Goal: Task Accomplishment & Management: Use online tool/utility

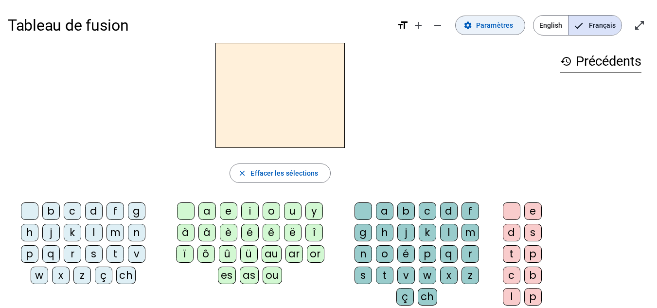
click at [501, 33] on span at bounding box center [489, 25] width 69 height 23
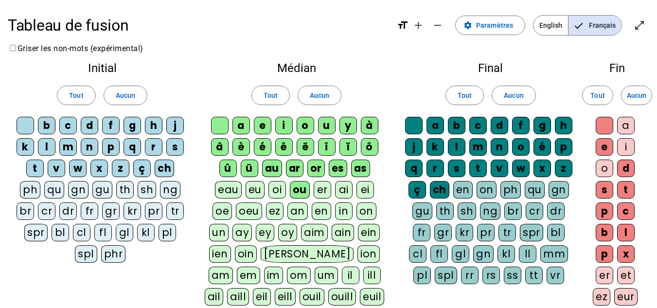
click at [551, 193] on div "gn" at bounding box center [558, 190] width 20 height 18
click at [302, 191] on div "ou" at bounding box center [300, 190] width 20 height 18
click at [361, 170] on div "as" at bounding box center [360, 168] width 19 height 18
click at [346, 168] on div "es" at bounding box center [338, 168] width 18 height 18
click at [307, 168] on div "or" at bounding box center [316, 168] width 18 height 18
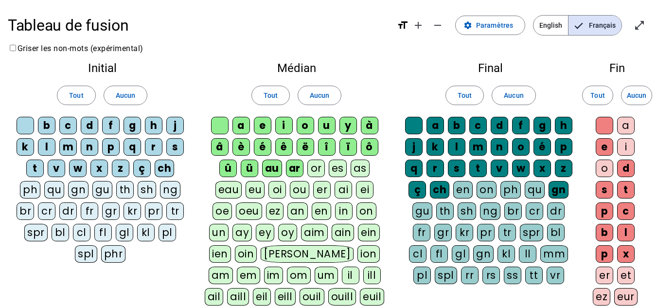
click at [286, 167] on div "ar" at bounding box center [295, 168] width 18 height 18
click at [262, 167] on div "au" at bounding box center [272, 168] width 20 height 18
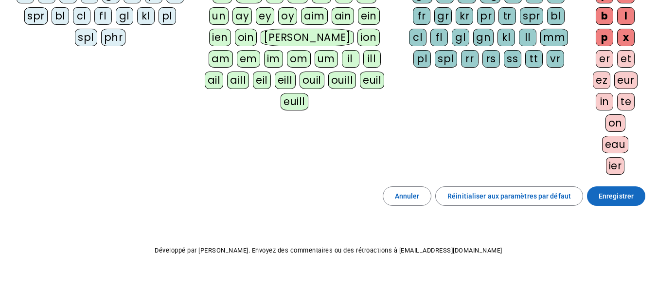
click at [610, 202] on span at bounding box center [616, 195] width 58 height 23
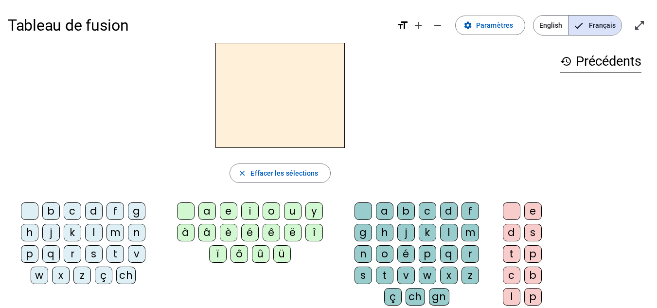
click at [72, 211] on div "c" at bounding box center [73, 211] width 18 height 18
click at [91, 230] on div "l" at bounding box center [94, 233] width 18 height 18
click at [73, 211] on div "c" at bounding box center [73, 211] width 18 height 18
click at [507, 34] on span at bounding box center [489, 25] width 69 height 23
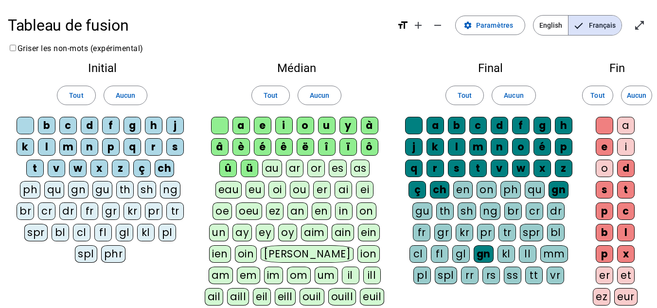
click at [86, 229] on div "cl" at bounding box center [82, 233] width 18 height 18
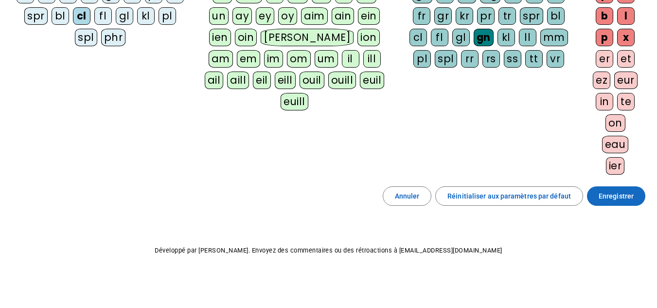
click at [634, 195] on span at bounding box center [616, 195] width 58 height 23
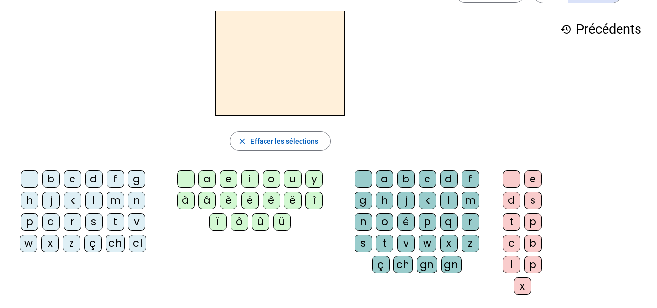
scroll to position [32, 0]
click at [137, 244] on div "cl" at bounding box center [138, 244] width 18 height 18
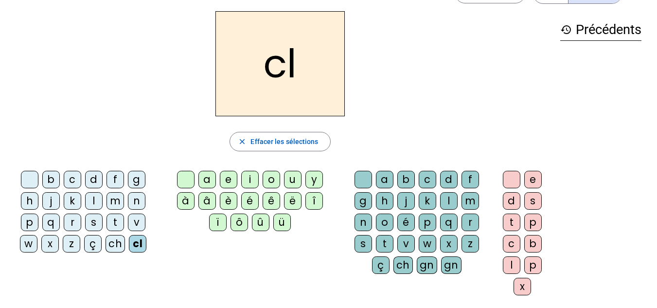
click at [249, 178] on div "i" at bounding box center [250, 180] width 18 height 18
click at [424, 265] on div "gn" at bounding box center [427, 265] width 20 height 18
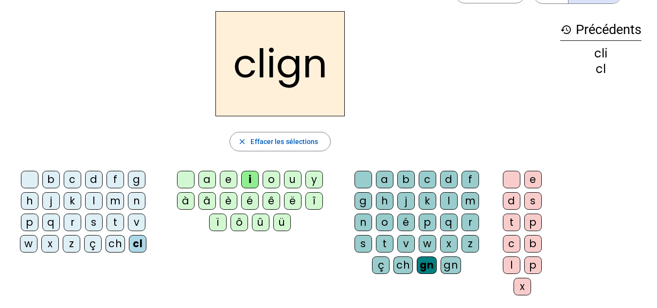
click at [532, 177] on div "e" at bounding box center [533, 180] width 18 height 18
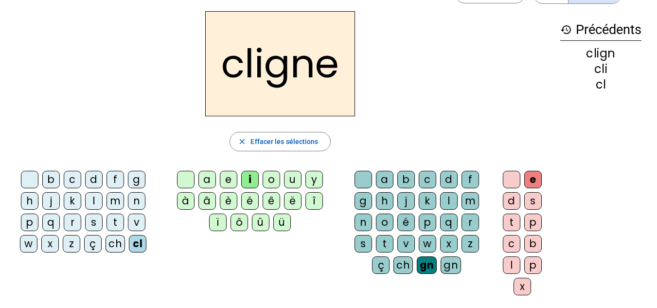
click at [96, 223] on div "s" at bounding box center [94, 222] width 18 height 18
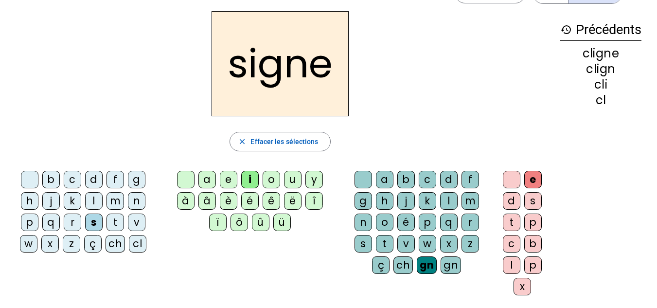
click at [98, 201] on div "l" at bounding box center [94, 201] width 18 height 18
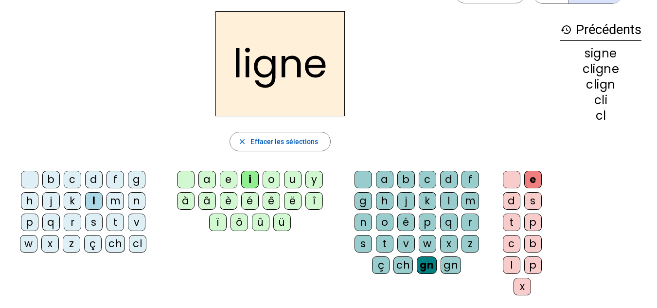
click at [93, 175] on div "d" at bounding box center [94, 180] width 18 height 18
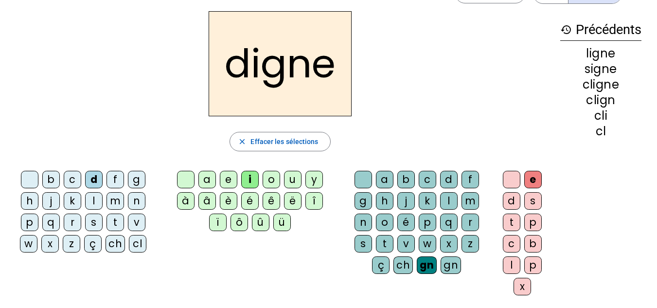
click at [132, 223] on div "v" at bounding box center [137, 222] width 18 height 18
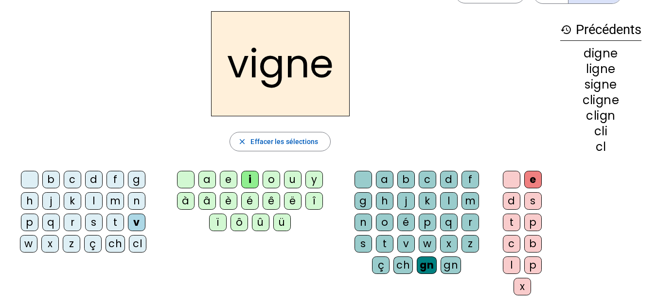
scroll to position [0, 0]
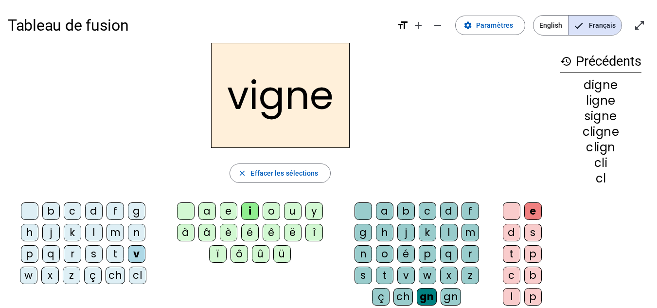
click at [564, 59] on mat-icon "history" at bounding box center [566, 61] width 12 height 12
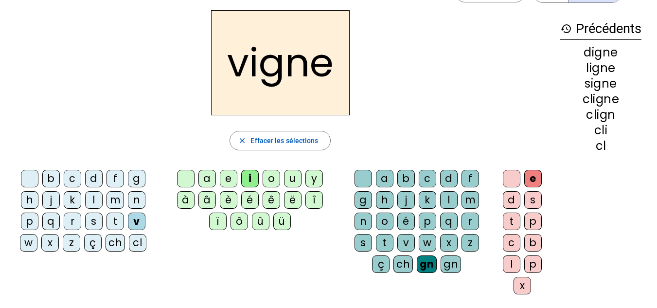
scroll to position [49, 0]
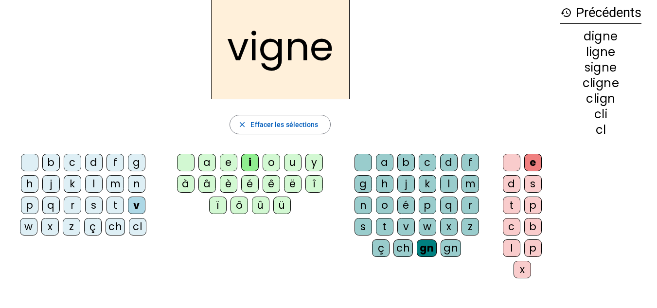
click at [36, 161] on div at bounding box center [30, 163] width 18 height 18
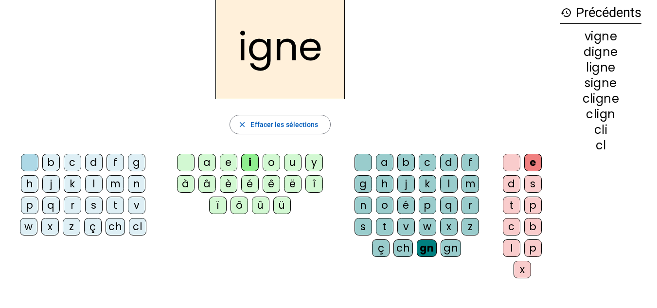
click at [185, 163] on div at bounding box center [186, 163] width 18 height 18
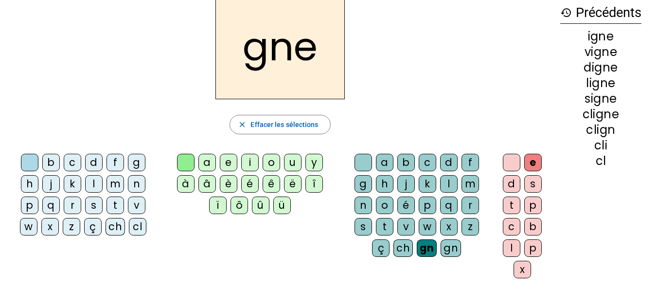
click at [360, 166] on div at bounding box center [363, 163] width 18 height 18
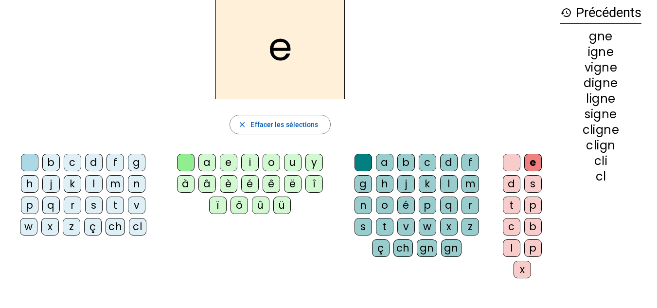
click at [510, 165] on div at bounding box center [512, 163] width 18 height 18
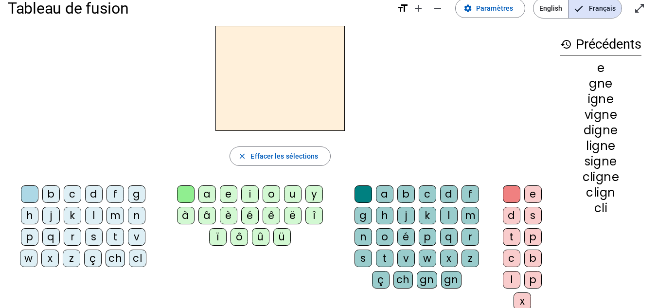
scroll to position [0, 0]
